Goal: Use online tool/utility: Utilize a website feature to perform a specific function

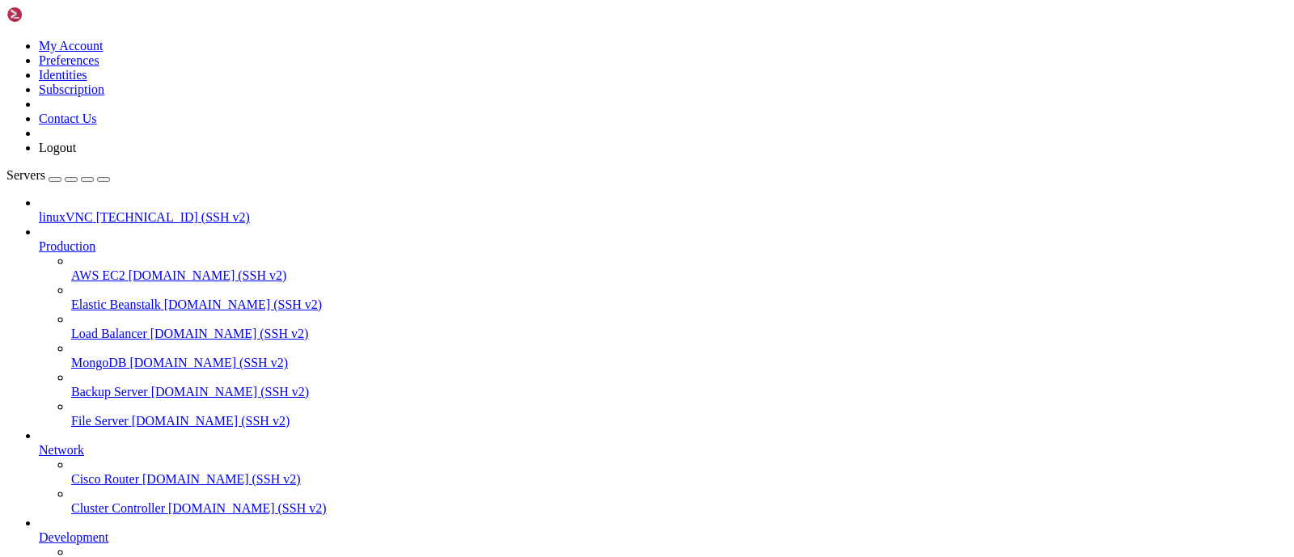
click at [93, 210] on span "linuxVNC" at bounding box center [66, 217] width 54 height 14
